Goal: Task Accomplishment & Management: Manage account settings

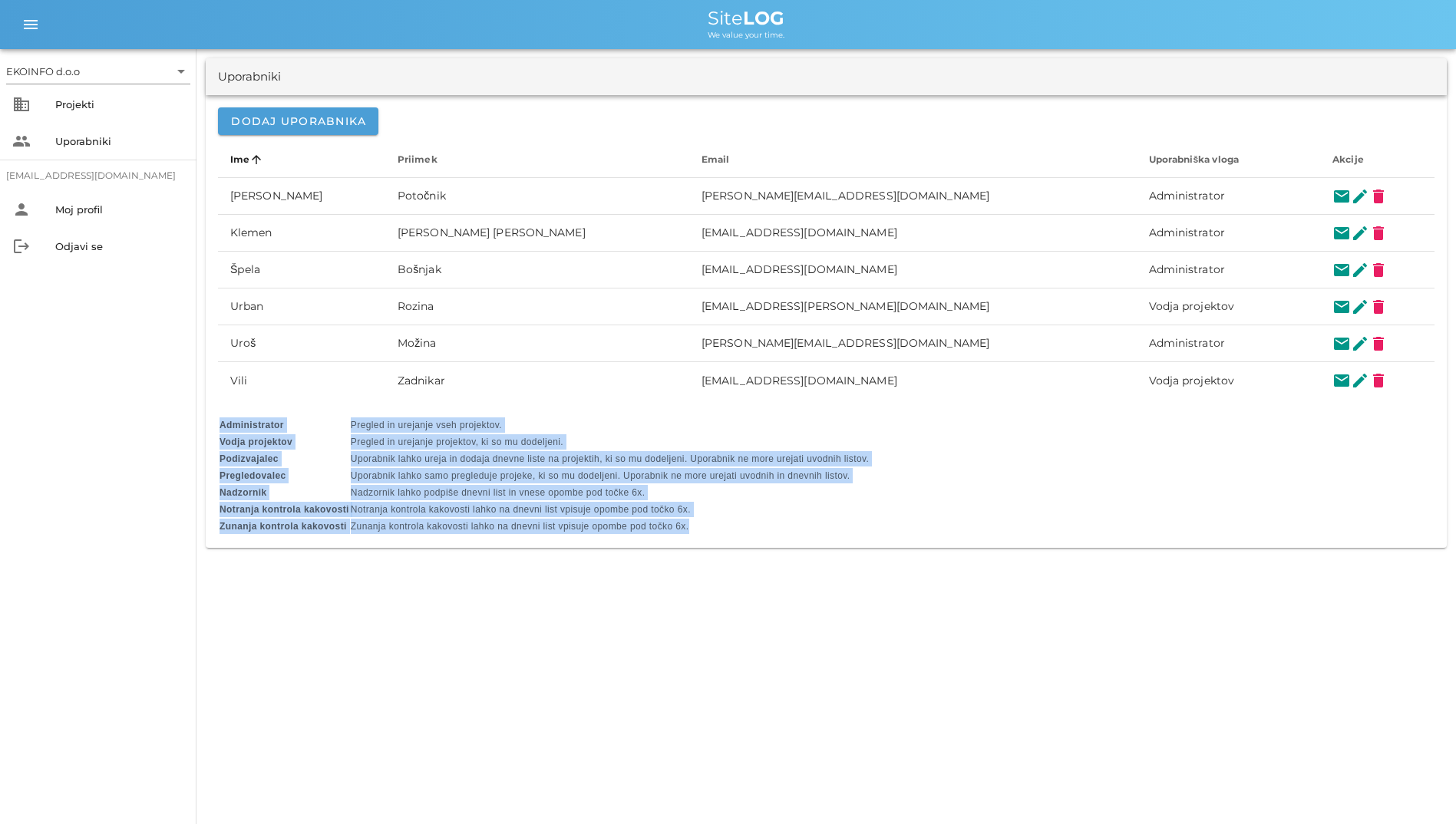
click at [126, 113] on div "Projekti" at bounding box center [120, 104] width 129 height 24
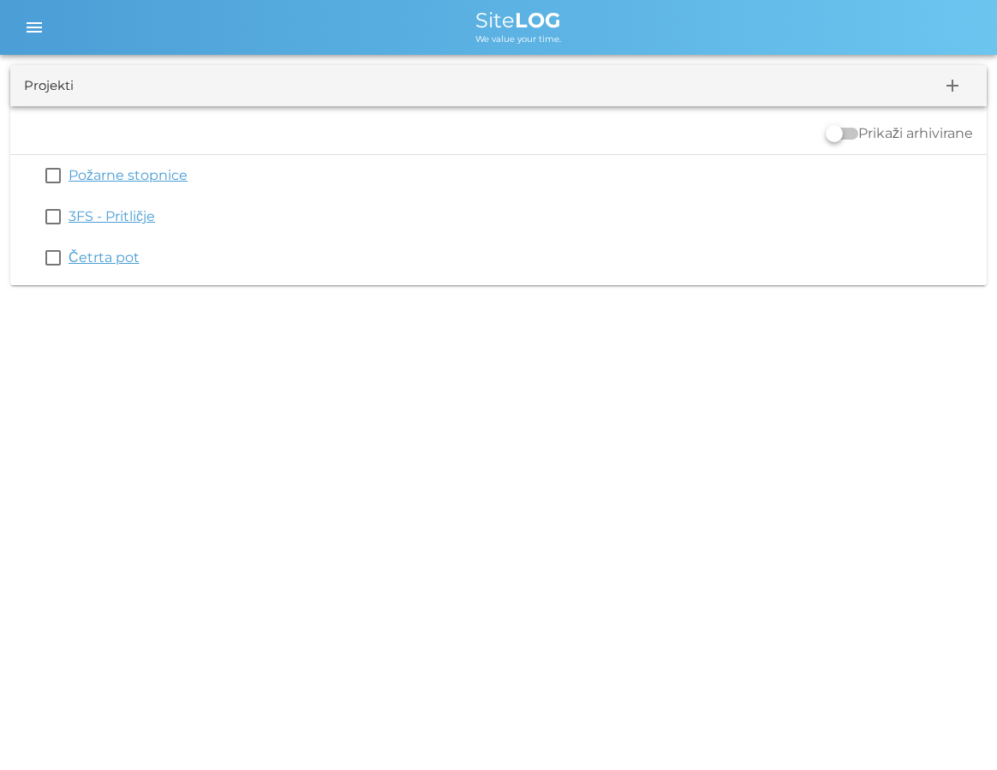
click at [663, 380] on div "EKOINFO d.o.o arrow_drop_down business Projekti people Uporabniki [EMAIL_ADDRES…" at bounding box center [498, 385] width 997 height 770
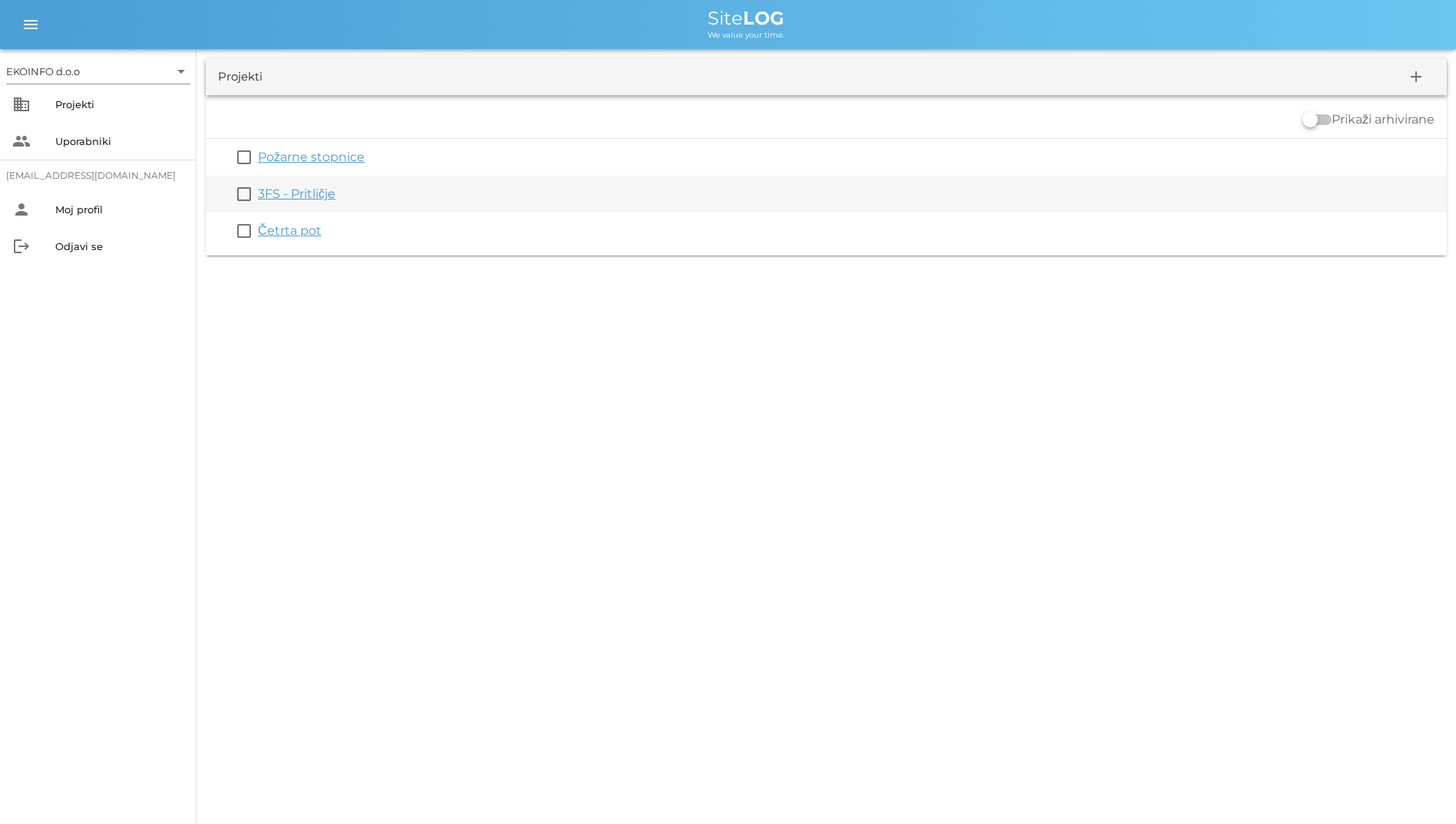
click at [270, 191] on link "3FS - Pritličje" at bounding box center [296, 193] width 78 height 14
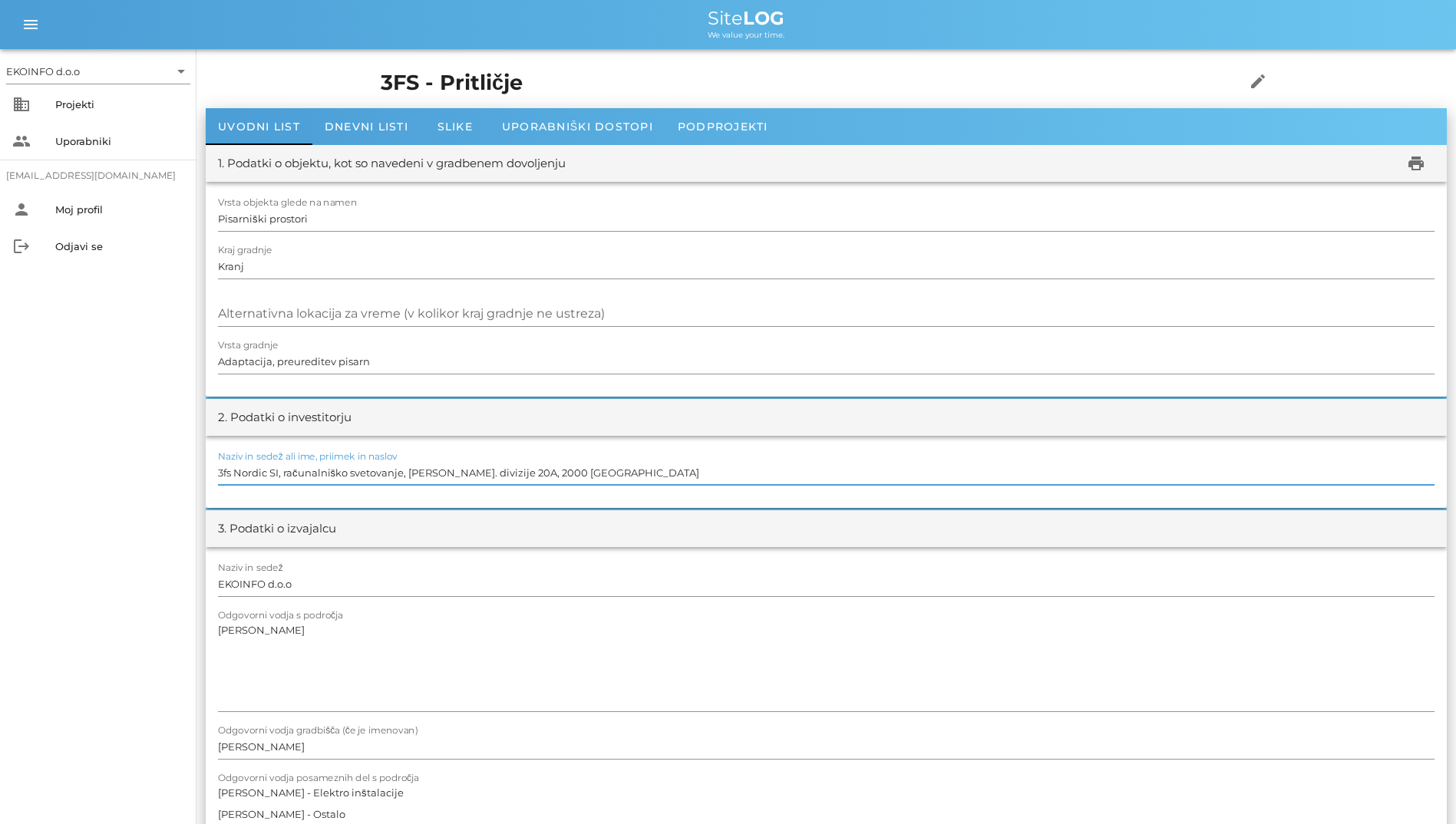
click at [1091, 476] on input "3fs Nordic SI, računalniško svetovanje, [PERSON_NAME]. divizije 20A, 2000 [GEOG…" at bounding box center [826, 472] width 1216 height 24
drag, startPoint x: 436, startPoint y: 472, endPoint x: 693, endPoint y: 476, distance: 257.0
click at [693, 476] on input "3fs Nordic SI, računalniško svetovanje, [PERSON_NAME]. divizije 20A, 2000 [GEOG…" at bounding box center [826, 472] width 1216 height 24
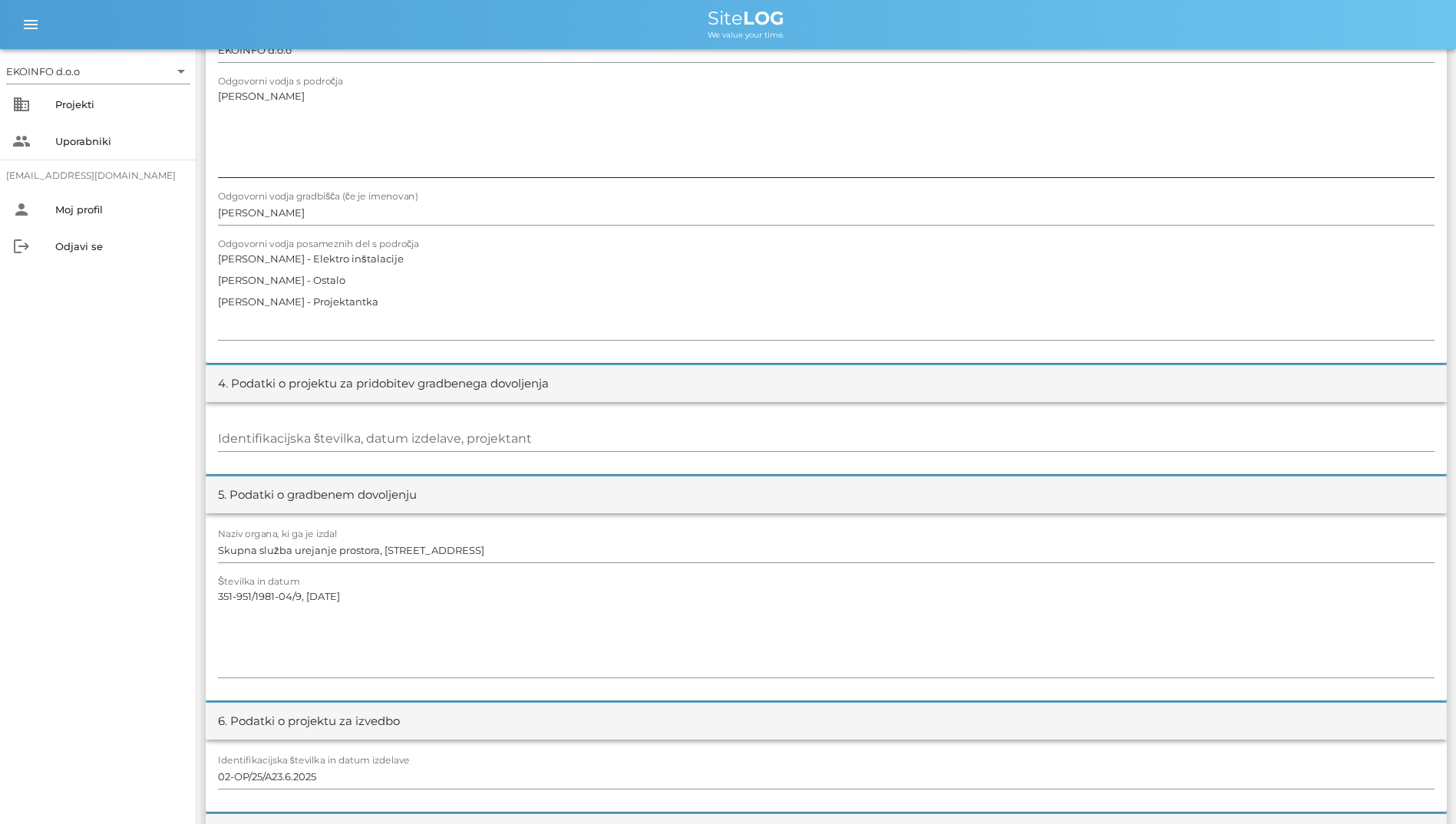
scroll to position [537, 0]
click at [496, 294] on textarea "[PERSON_NAME] - Elektro inštalacije [PERSON_NAME] - Ostalo [PERSON_NAME] - Proj…" at bounding box center [826, 290] width 1216 height 92
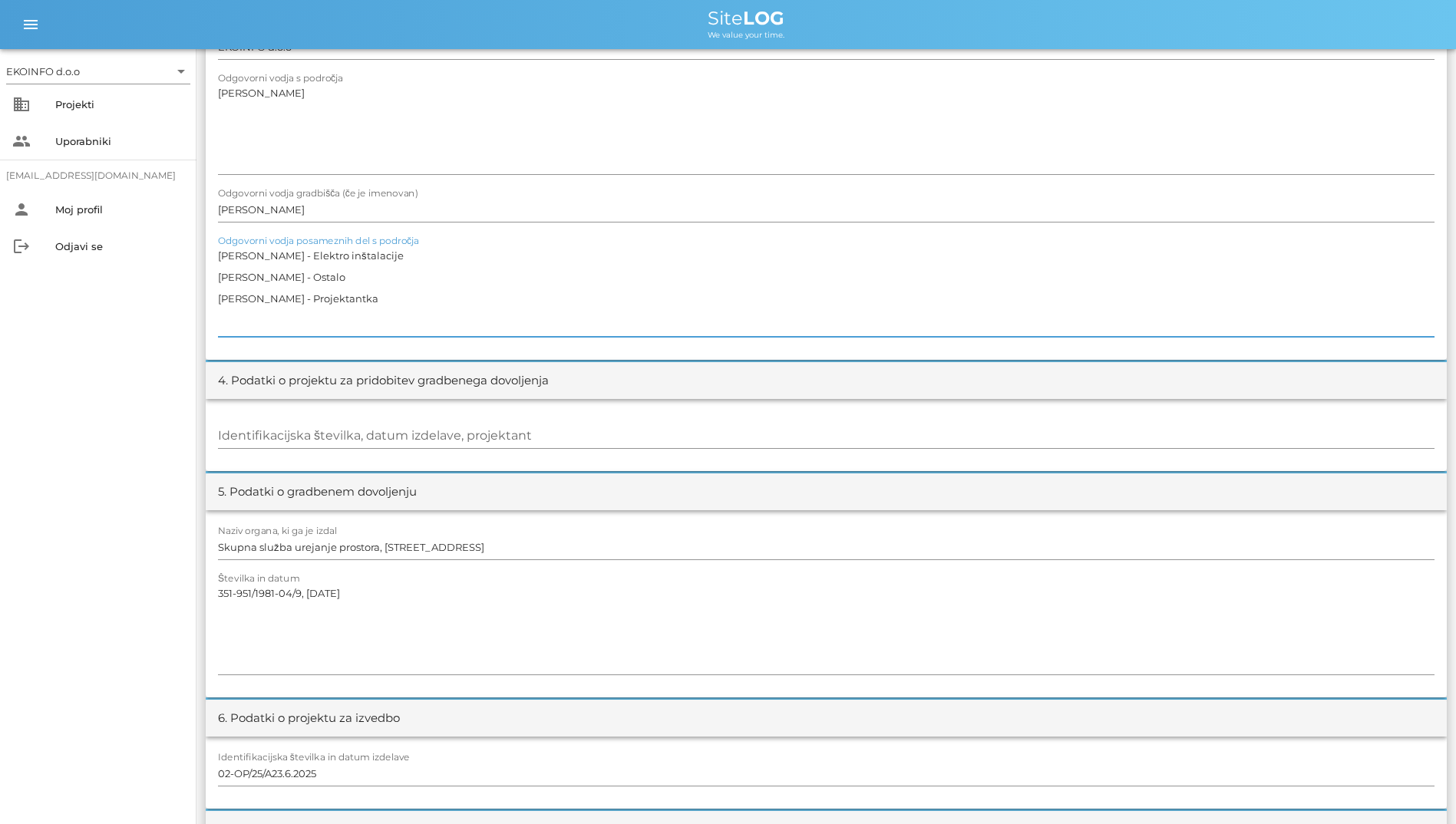
click at [496, 294] on textarea "[PERSON_NAME] - Elektro inštalacije [PERSON_NAME] - Ostalo [PERSON_NAME] - Proj…" at bounding box center [826, 290] width 1216 height 92
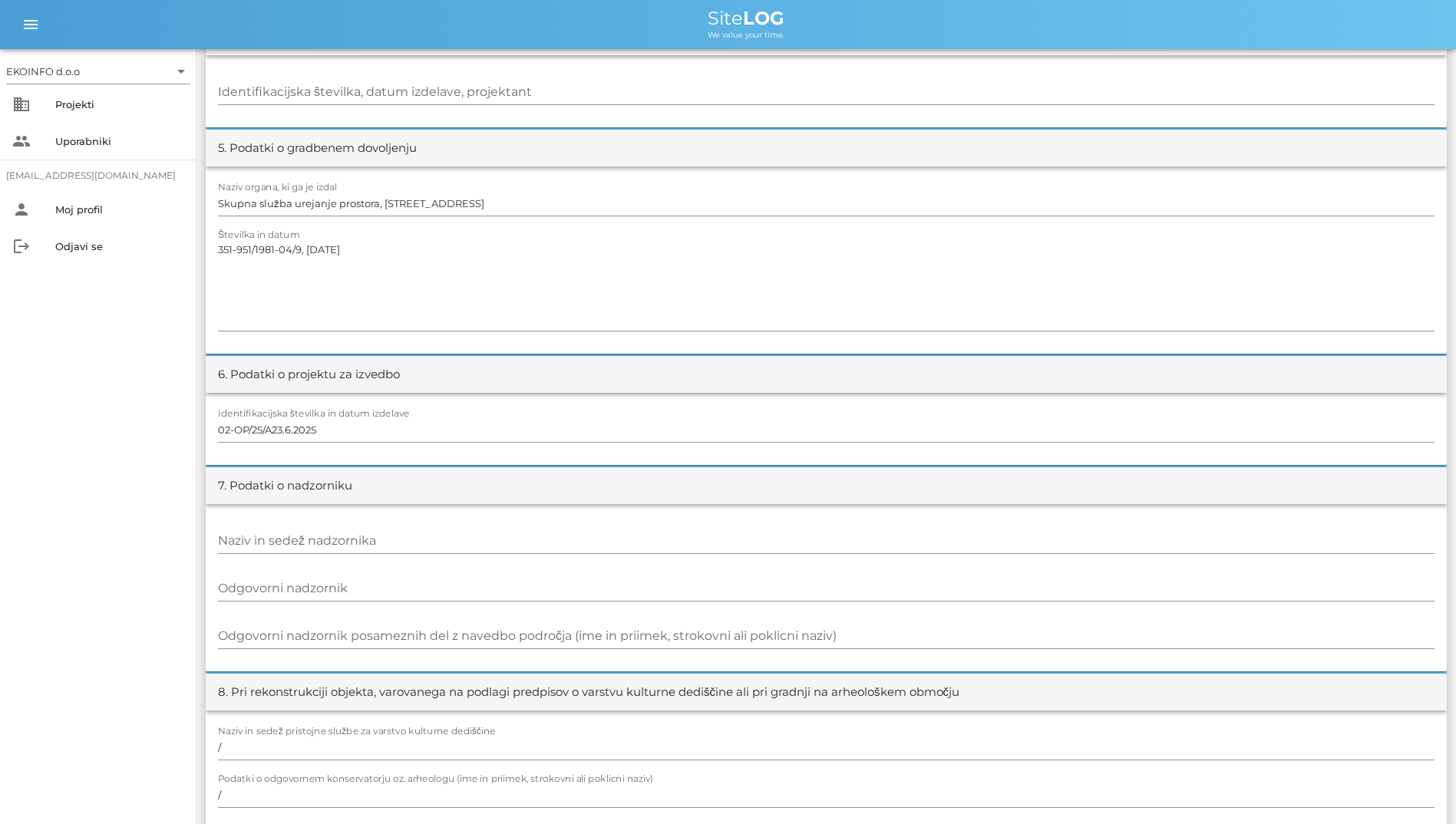
scroll to position [651, 0]
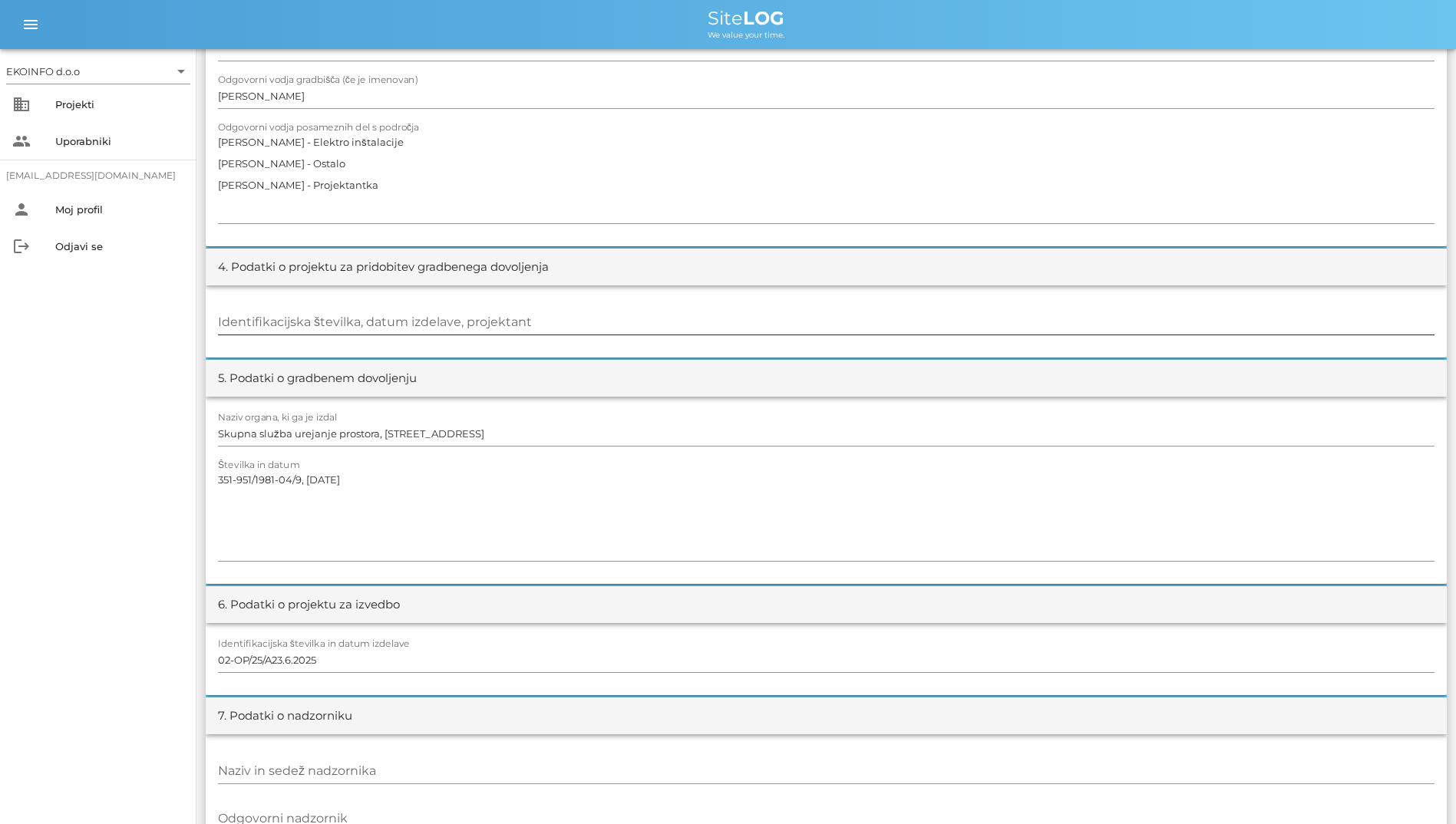
click at [758, 330] on input "Identifikacijska številka, datum izdelave, projektant" at bounding box center [826, 322] width 1216 height 24
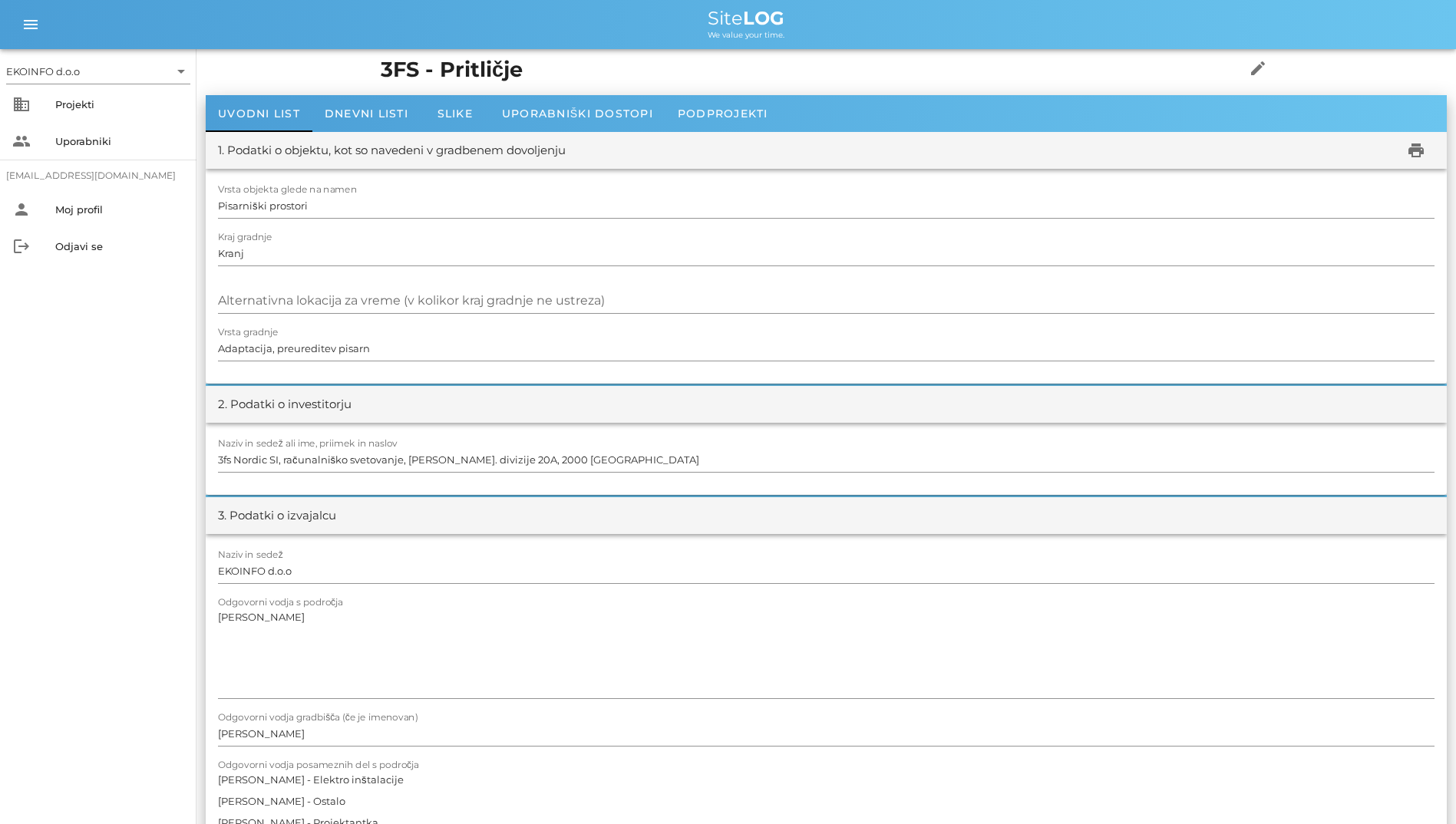
scroll to position [0, 0]
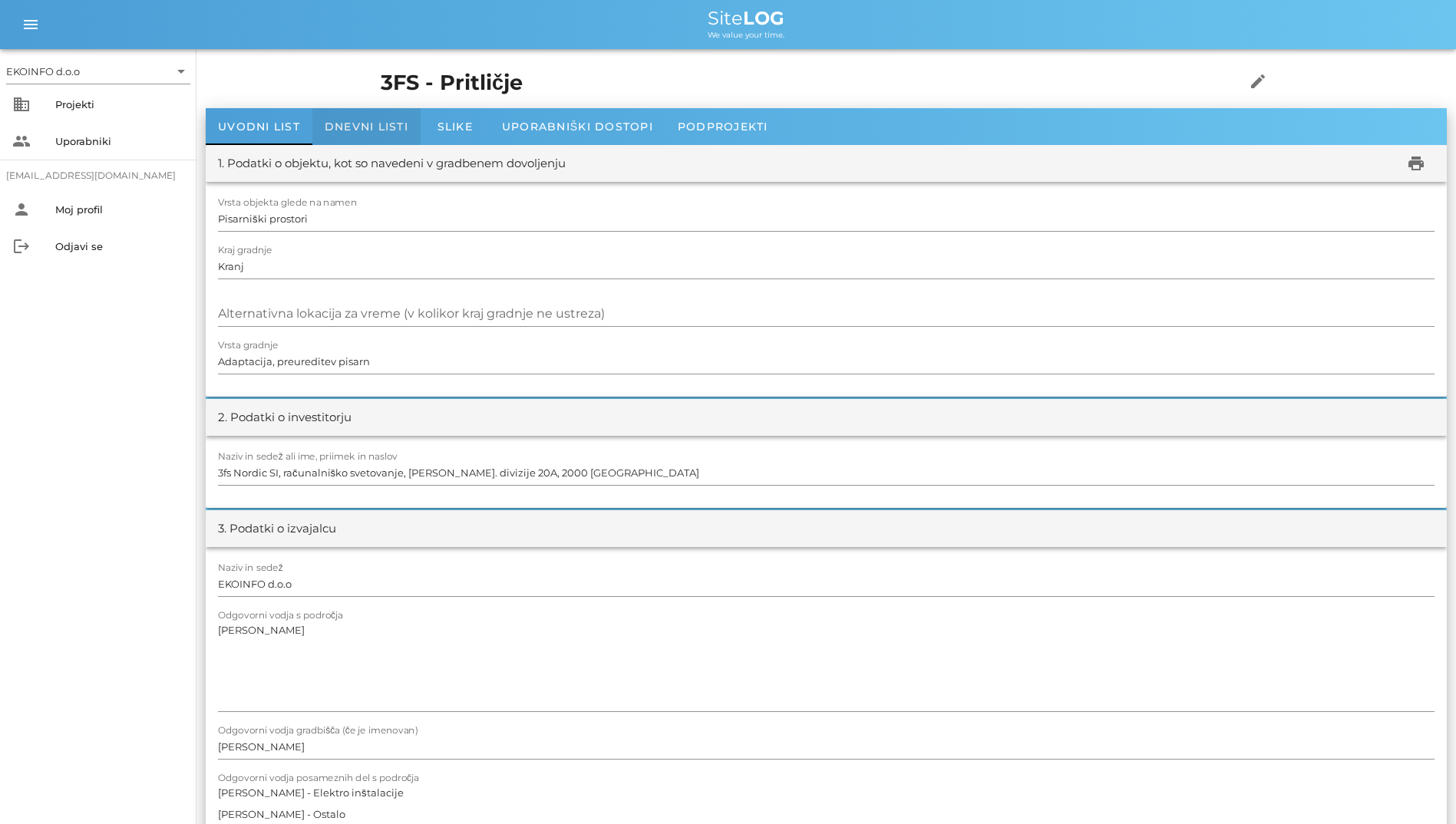
click at [382, 123] on span "Dnevni listi" at bounding box center [365, 126] width 83 height 13
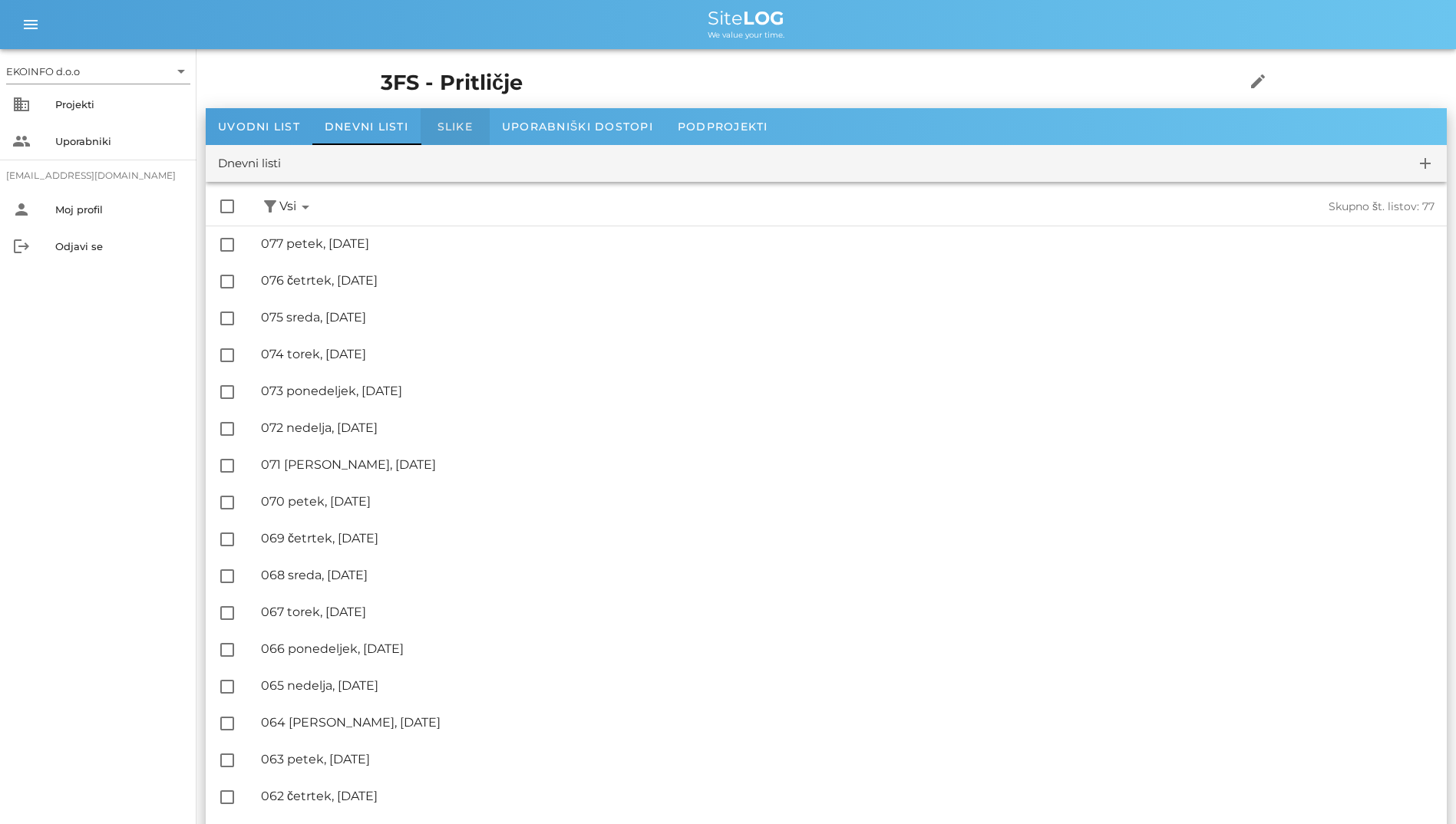
click at [451, 136] on div "Slike" at bounding box center [455, 126] width 69 height 37
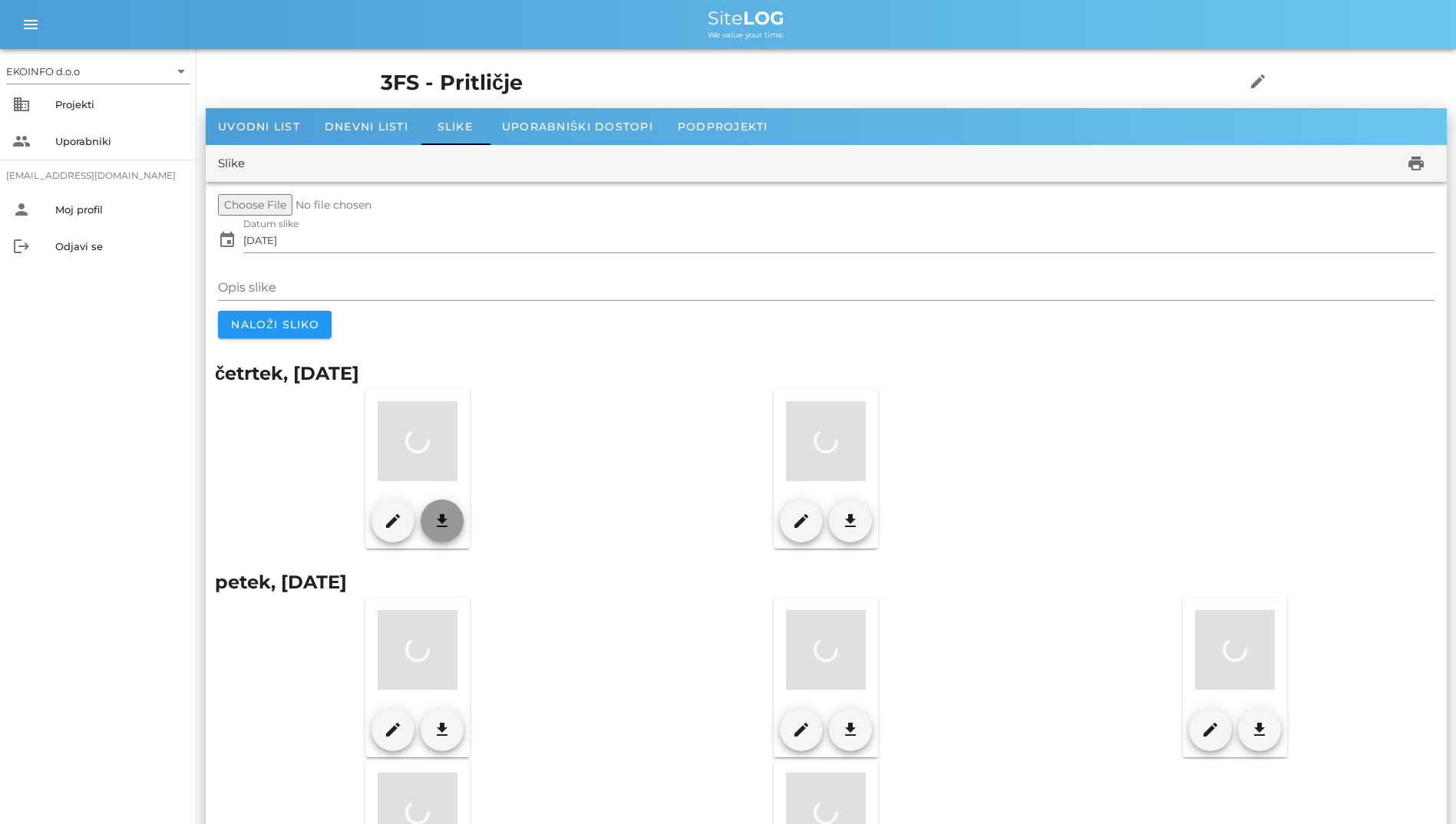
click at [453, 522] on span "download" at bounding box center [441, 521] width 30 height 19
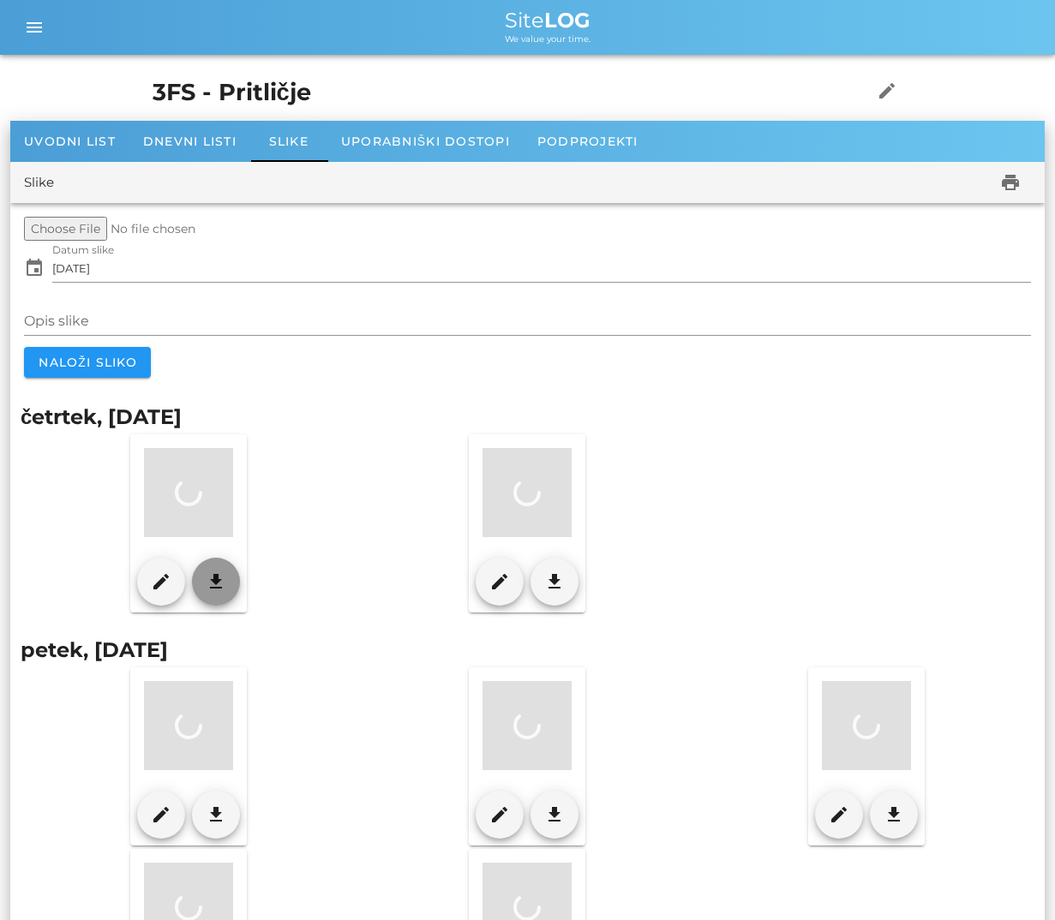
click at [195, 583] on button "download" at bounding box center [216, 582] width 48 height 48
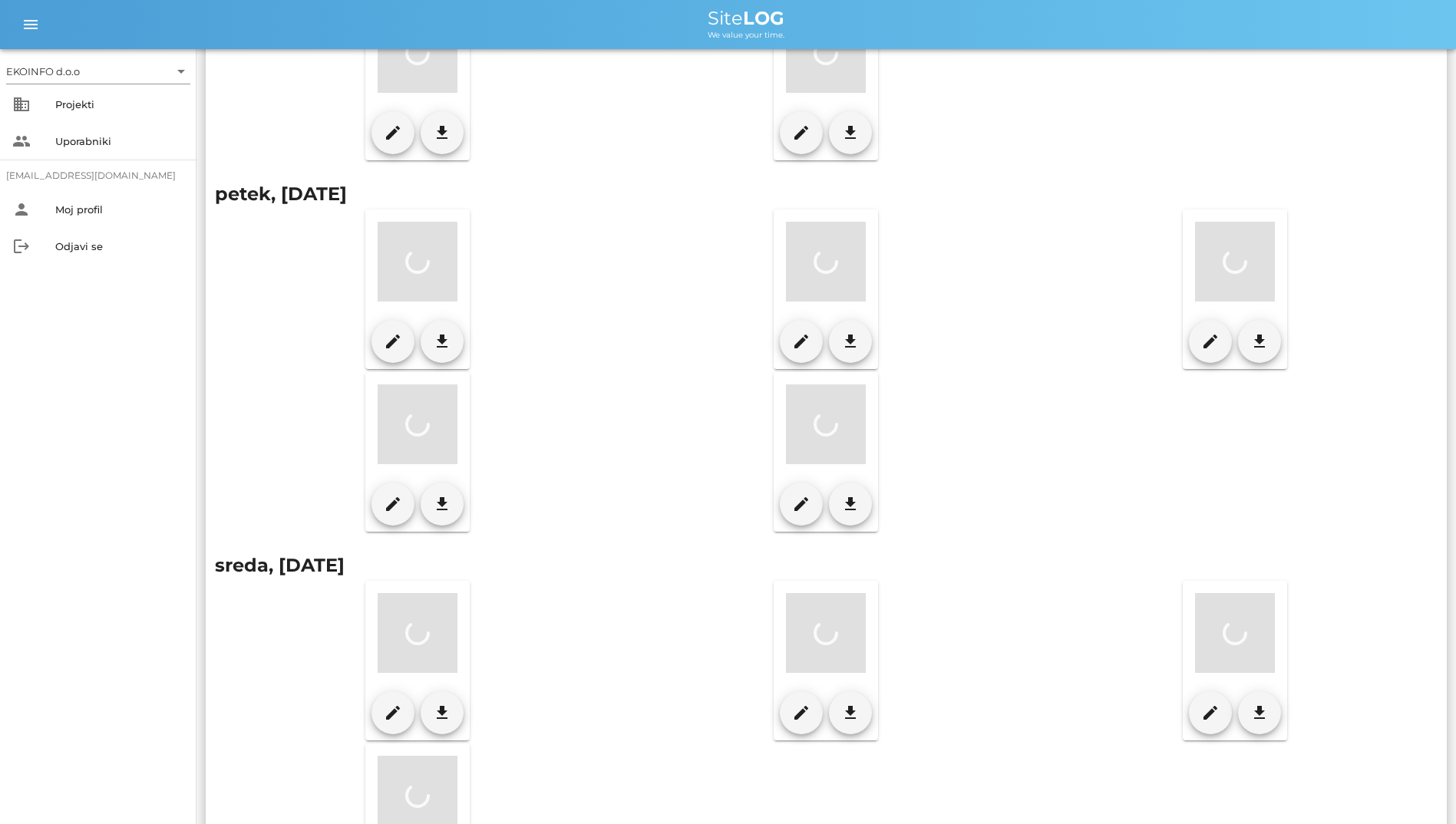
scroll to position [487, 0]
